Goal: Task Accomplishment & Management: Manage account settings

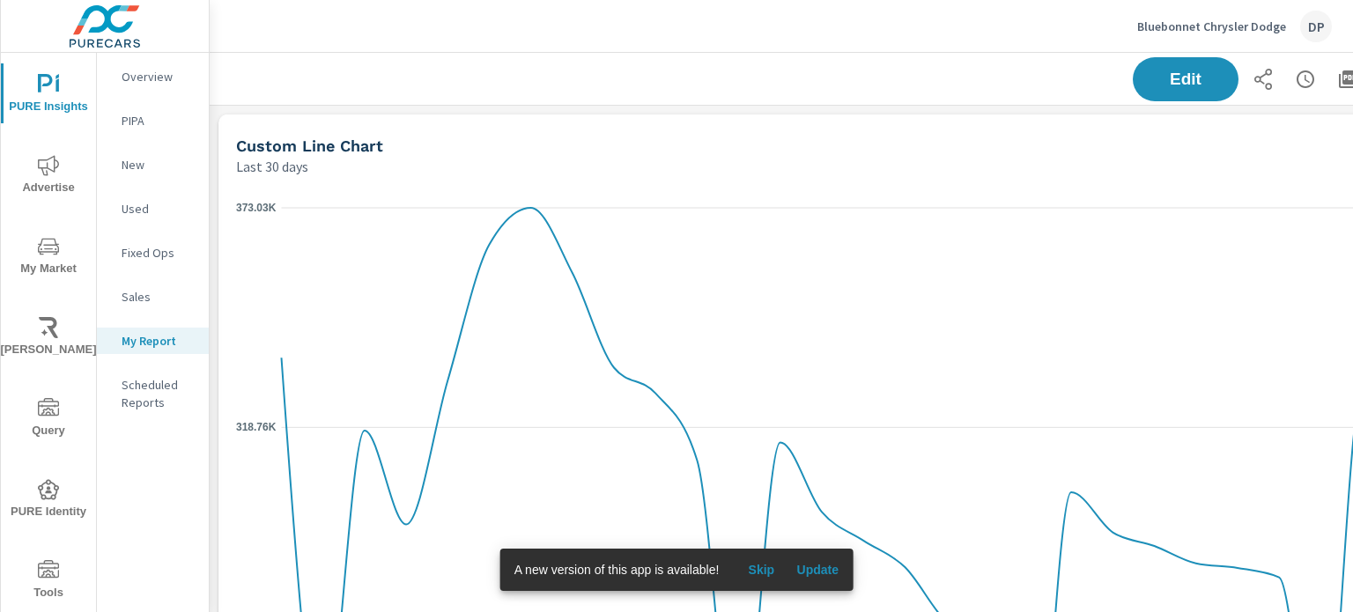
scroll to position [1251, 1331]
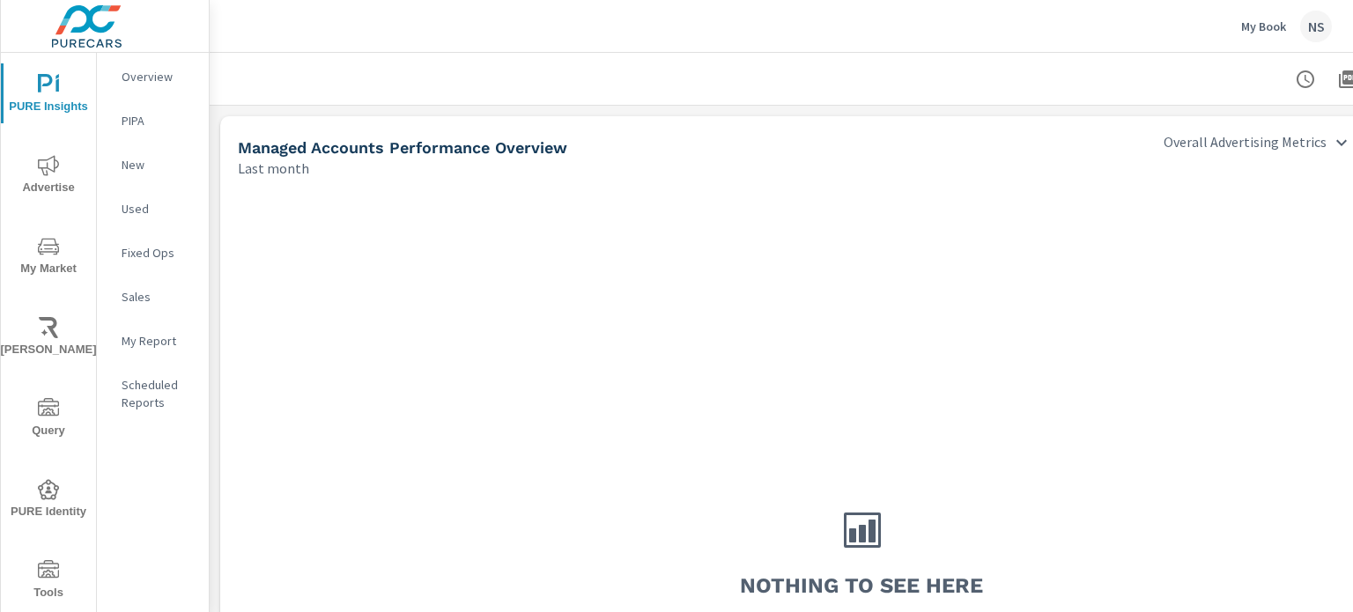
click at [156, 81] on p "Overview" at bounding box center [158, 77] width 73 height 18
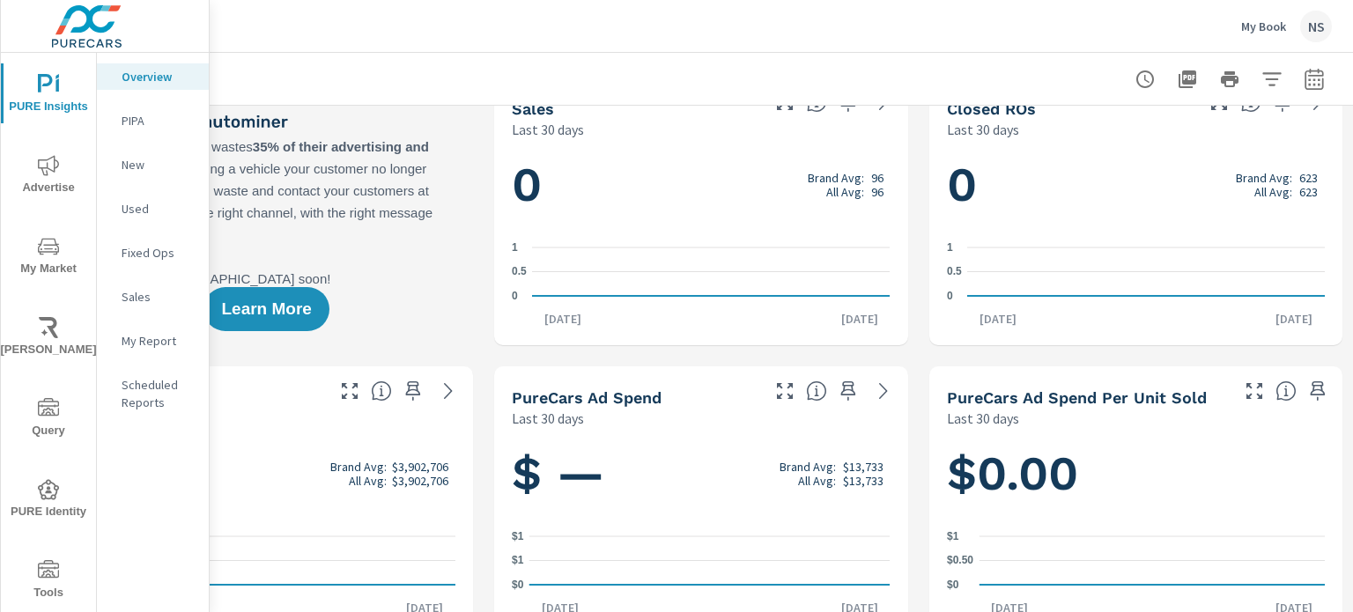
scroll to position [0, 173]
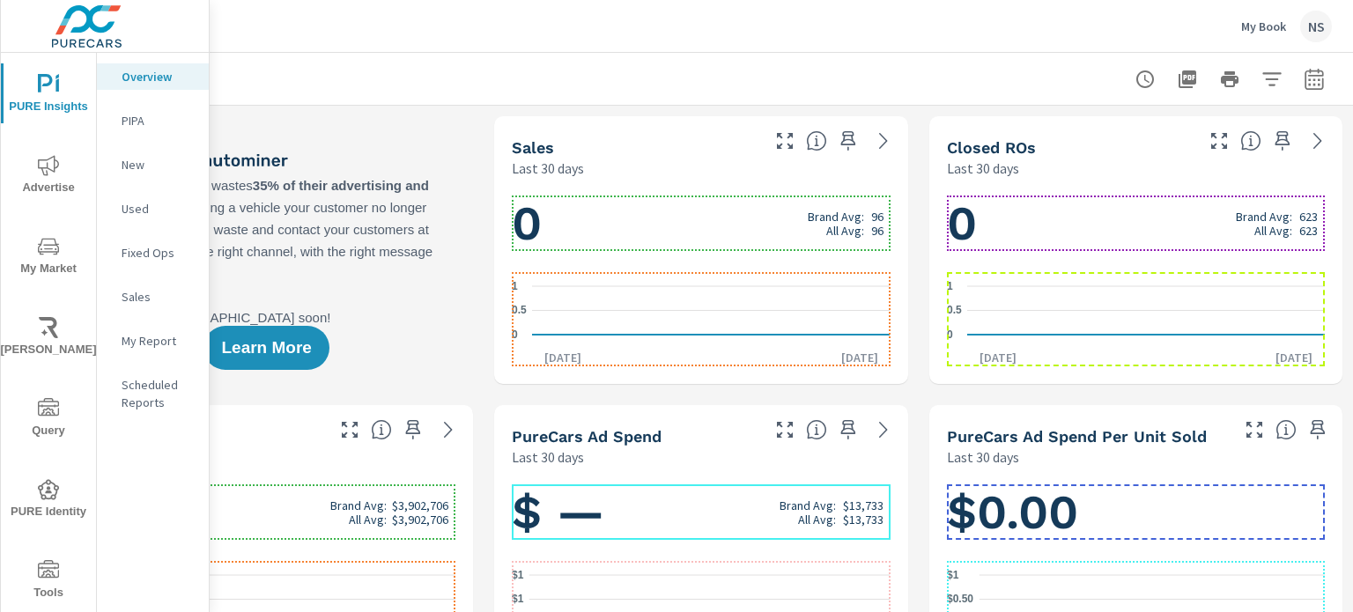
click at [659, 227] on h1 "0 Brand Avg: 96 All Avg: 96" at bounding box center [701, 224] width 378 height 60
